Goal: Information Seeking & Learning: Compare options

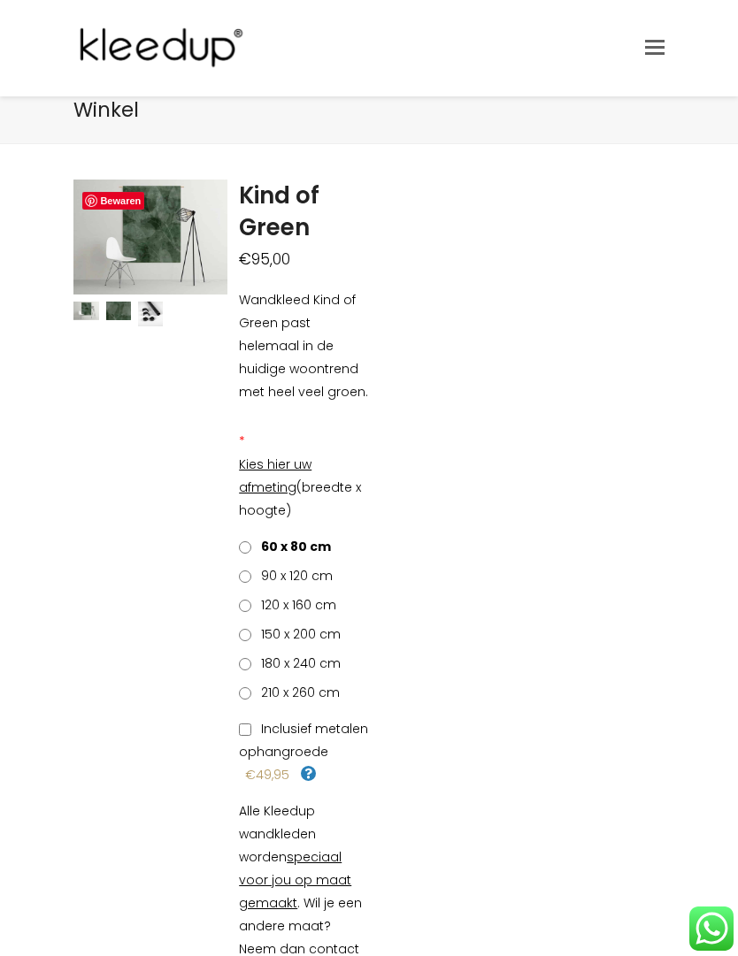
scroll to position [20, 0]
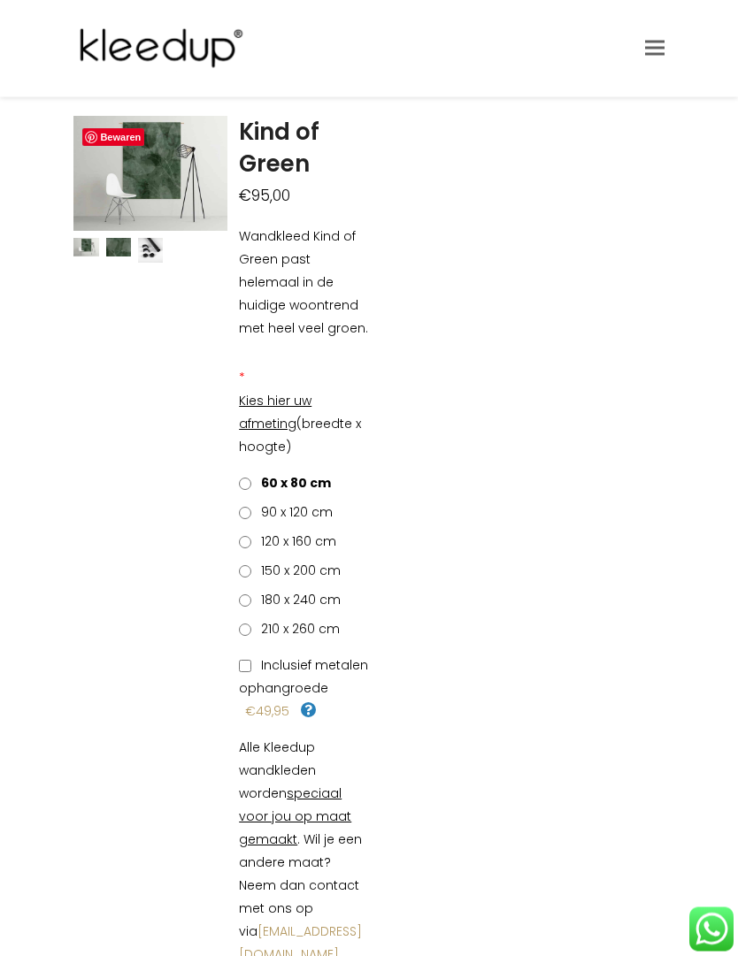
scroll to position [0, 0]
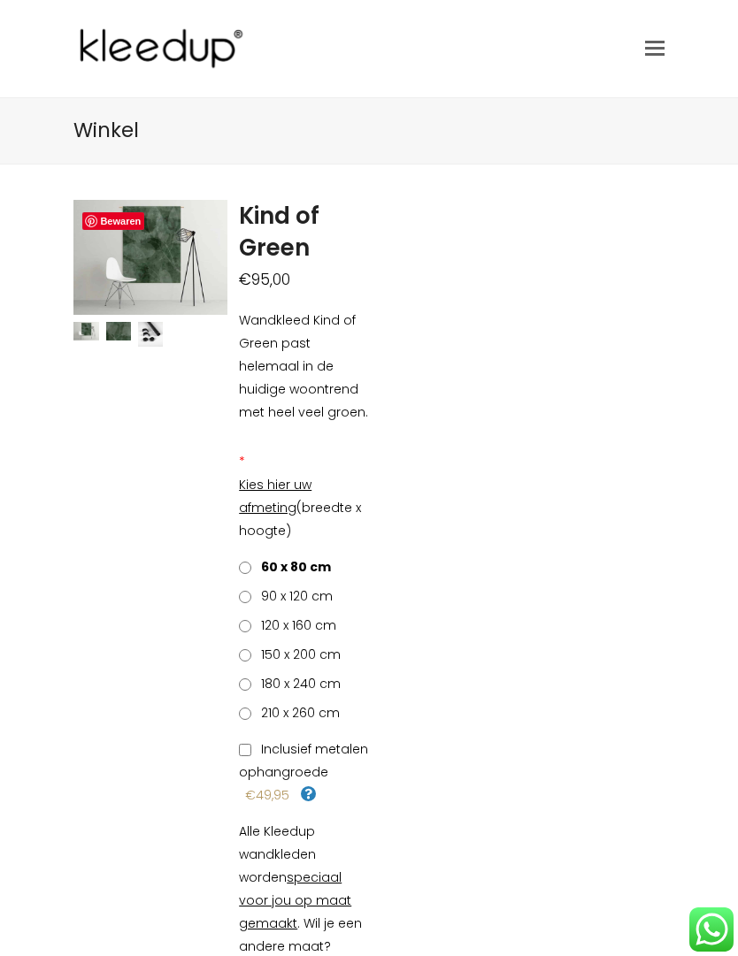
click at [660, 50] on span "Toggle mobile menu" at bounding box center [654, 48] width 19 height 14
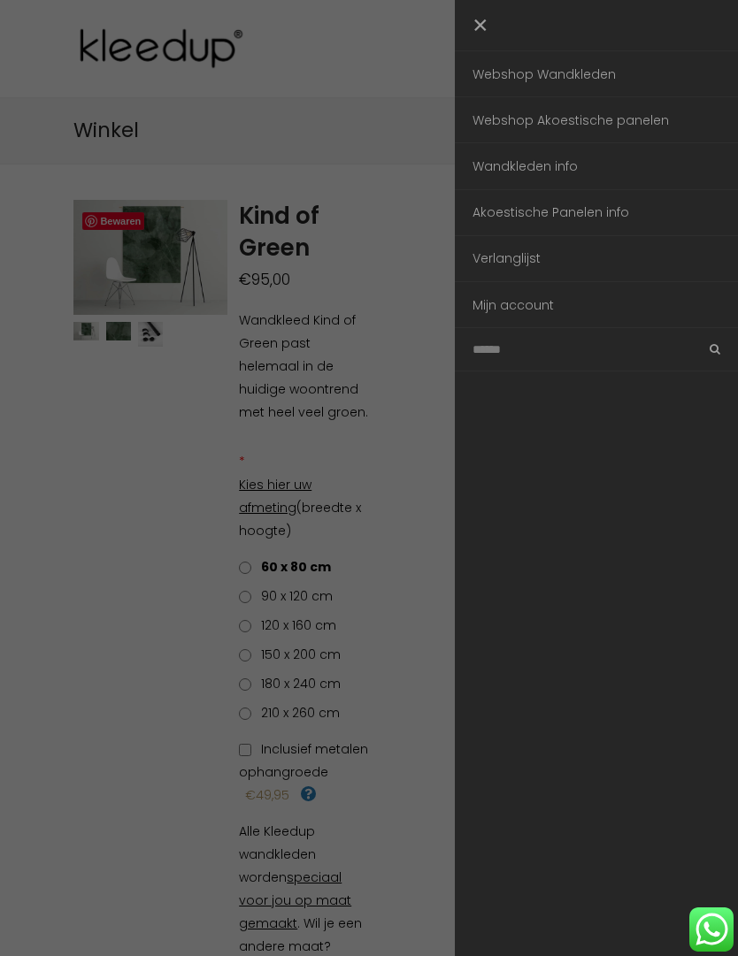
click at [603, 76] on link "Webshop Wandkleden" at bounding box center [596, 73] width 283 height 45
click at [601, 73] on link "Webshop Wandkleden" at bounding box center [596, 73] width 283 height 45
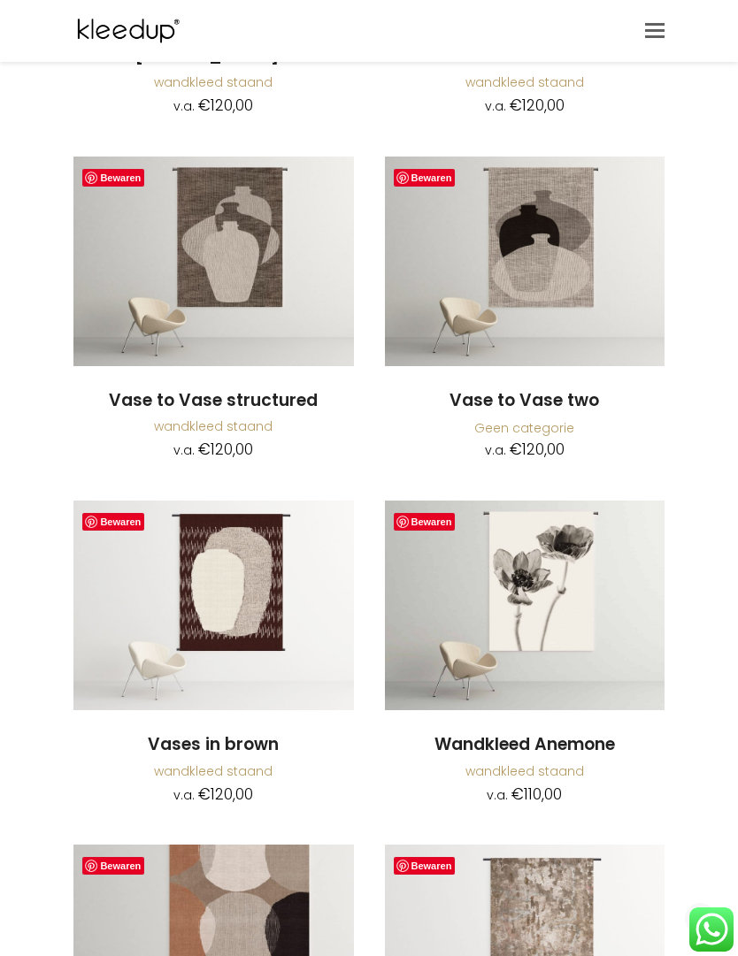
scroll to position [3773, 0]
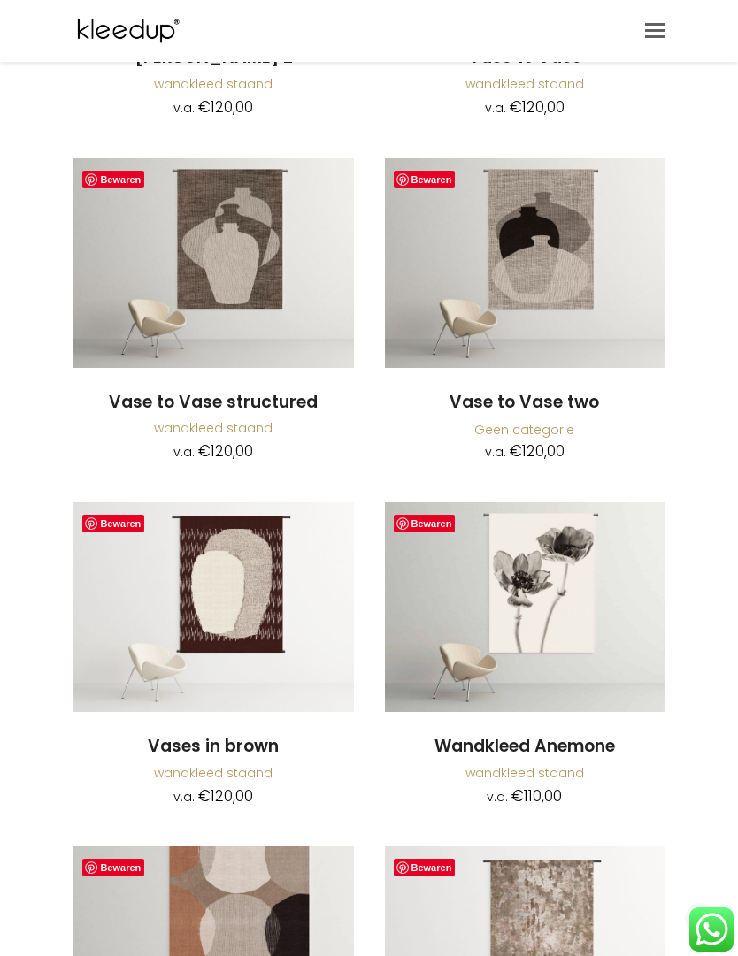
click at [565, 264] on img at bounding box center [525, 263] width 280 height 210
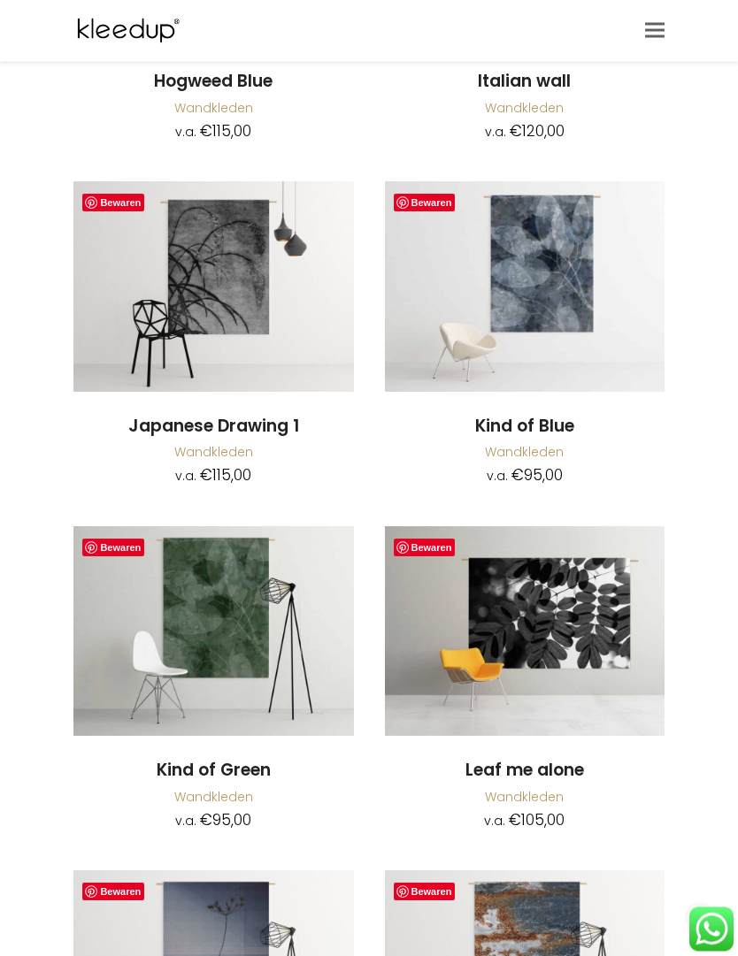
scroll to position [8596, 0]
click at [622, 592] on img at bounding box center [525, 631] width 280 height 210
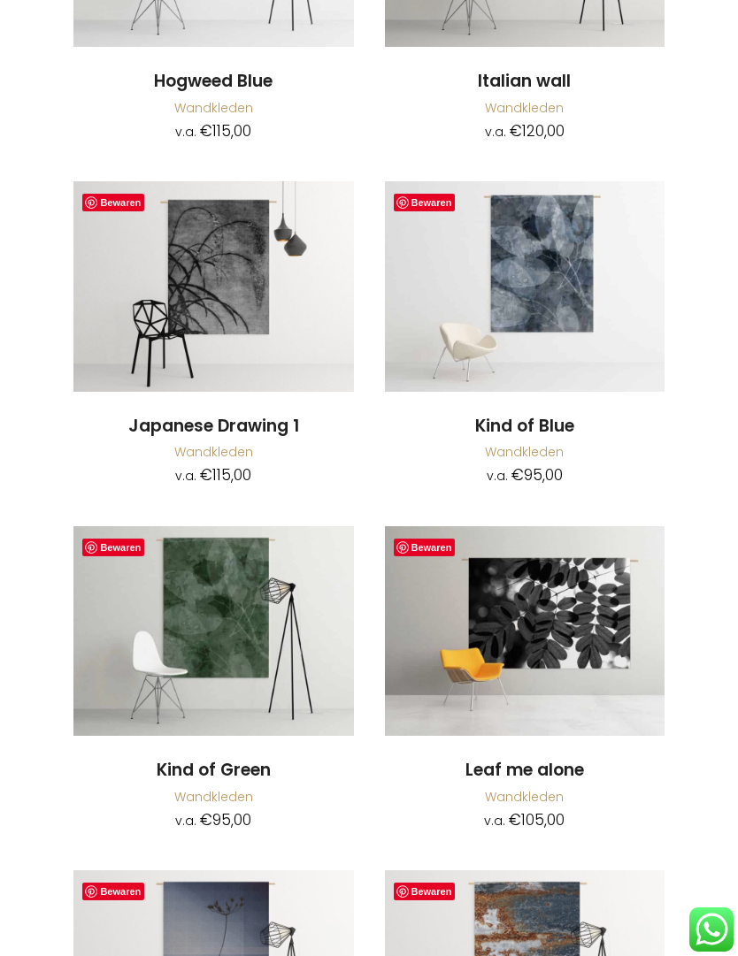
scroll to position [8655, 0]
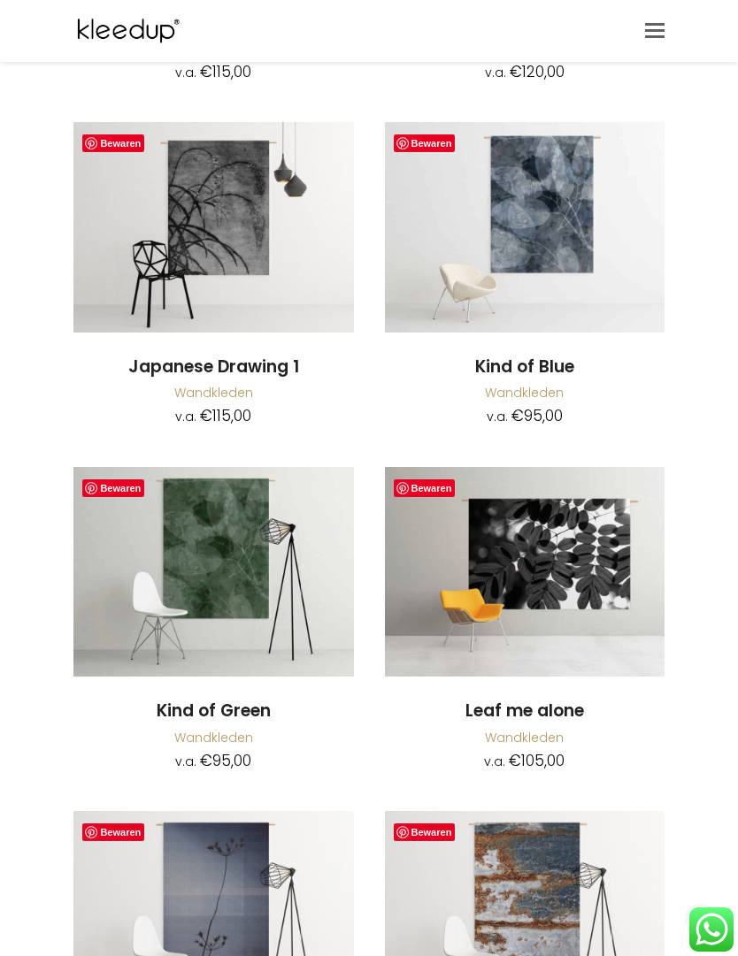
click at [241, 542] on img at bounding box center [213, 572] width 280 height 210
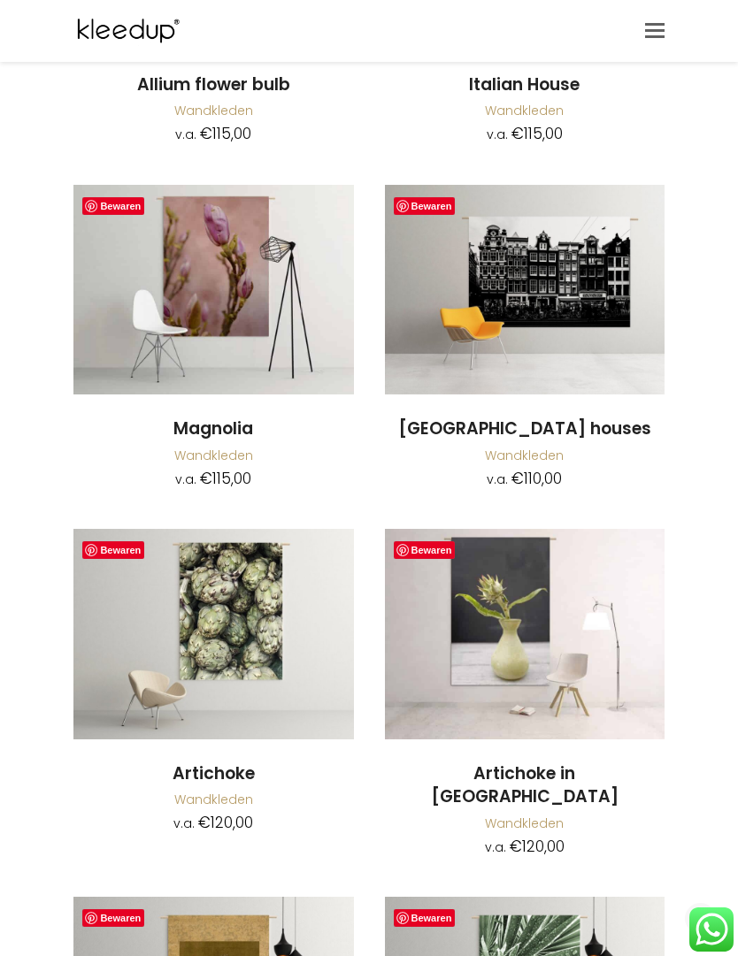
scroll to position [12032, 0]
